Goal: Book appointment/travel/reservation

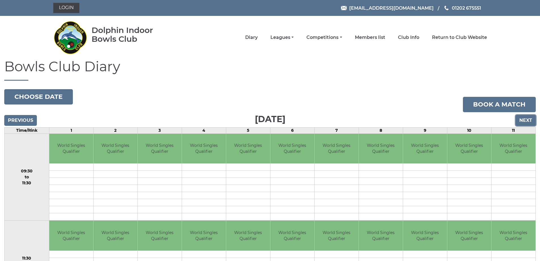
click at [525, 118] on input "Next" at bounding box center [526, 120] width 20 height 11
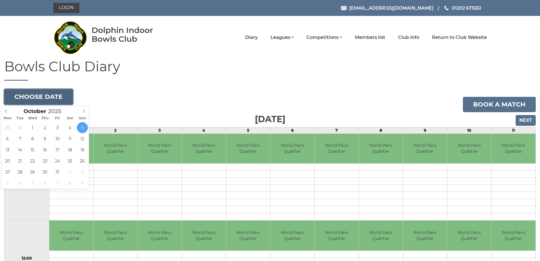
click at [54, 94] on button "Choose date" at bounding box center [38, 96] width 69 height 15
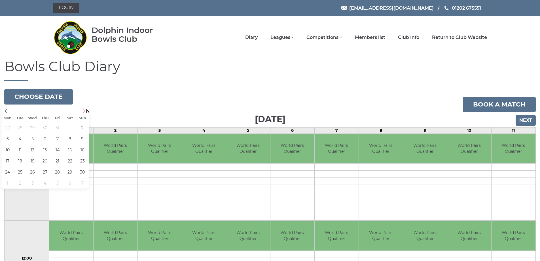
click at [84, 109] on icon at bounding box center [84, 111] width 4 height 4
type input "[DATE]"
